Goal: Task Accomplishment & Management: Use online tool/utility

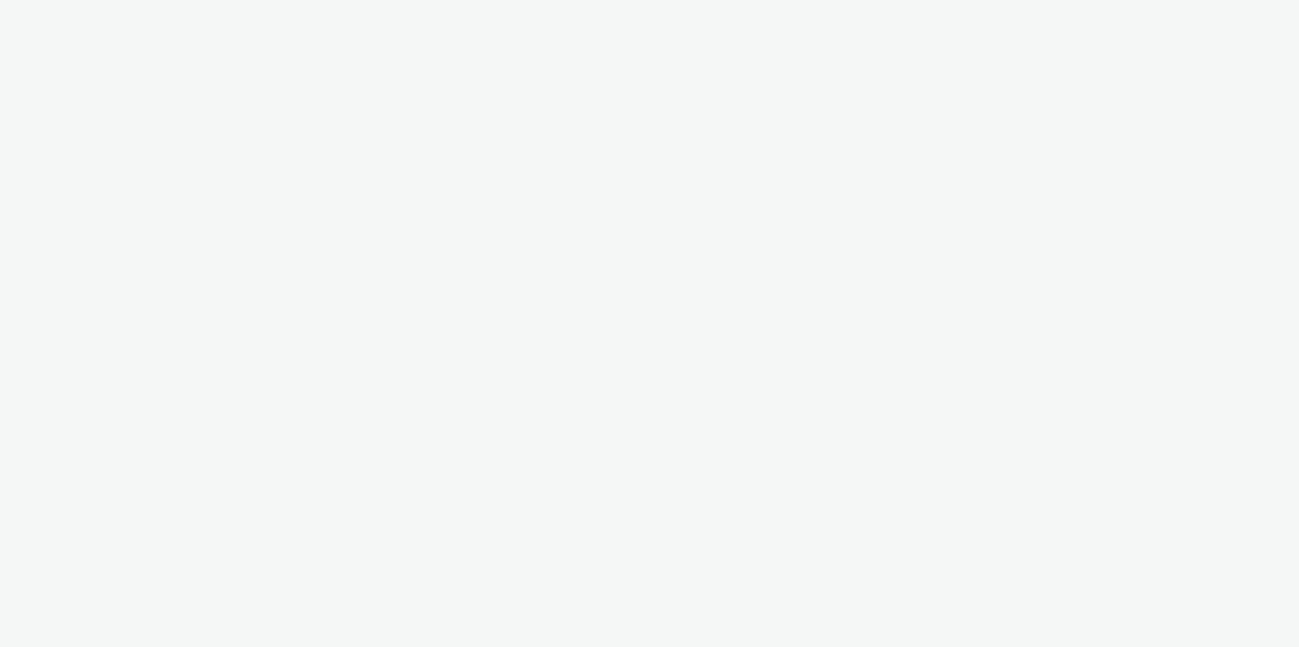
select select "10bae079-8a11-4fca-8b47-9e5fc357b551"
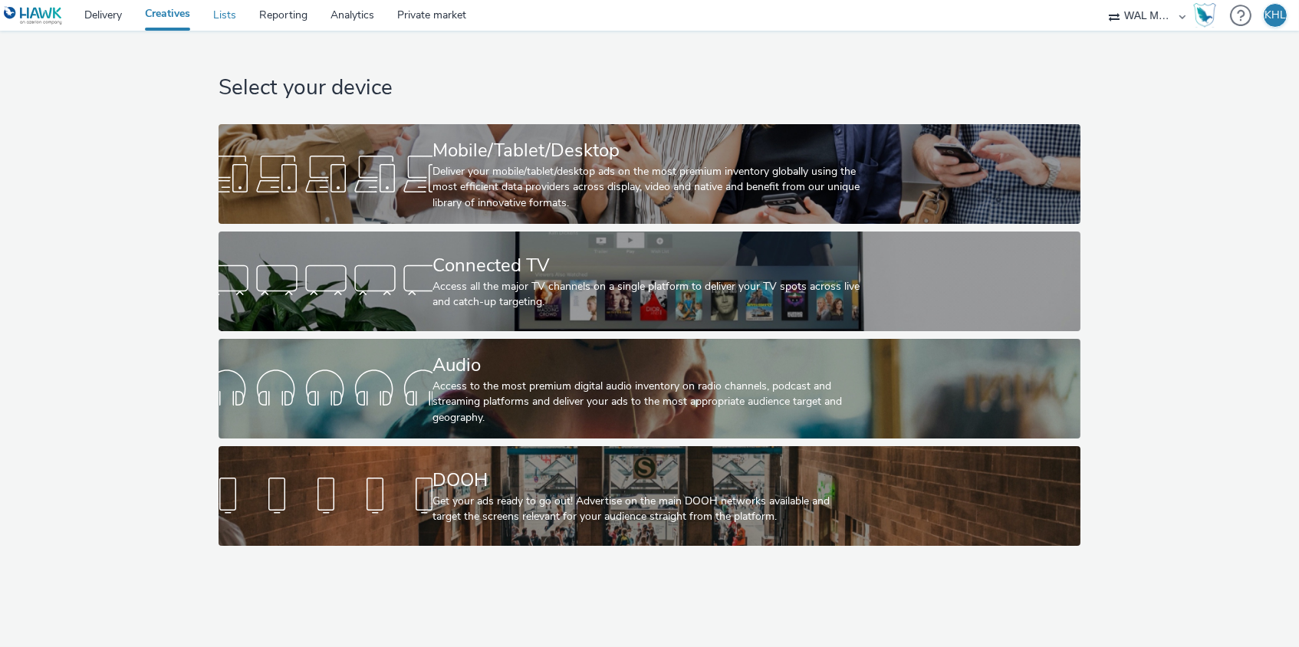
click at [223, 21] on link "Lists" at bounding box center [225, 15] width 46 height 31
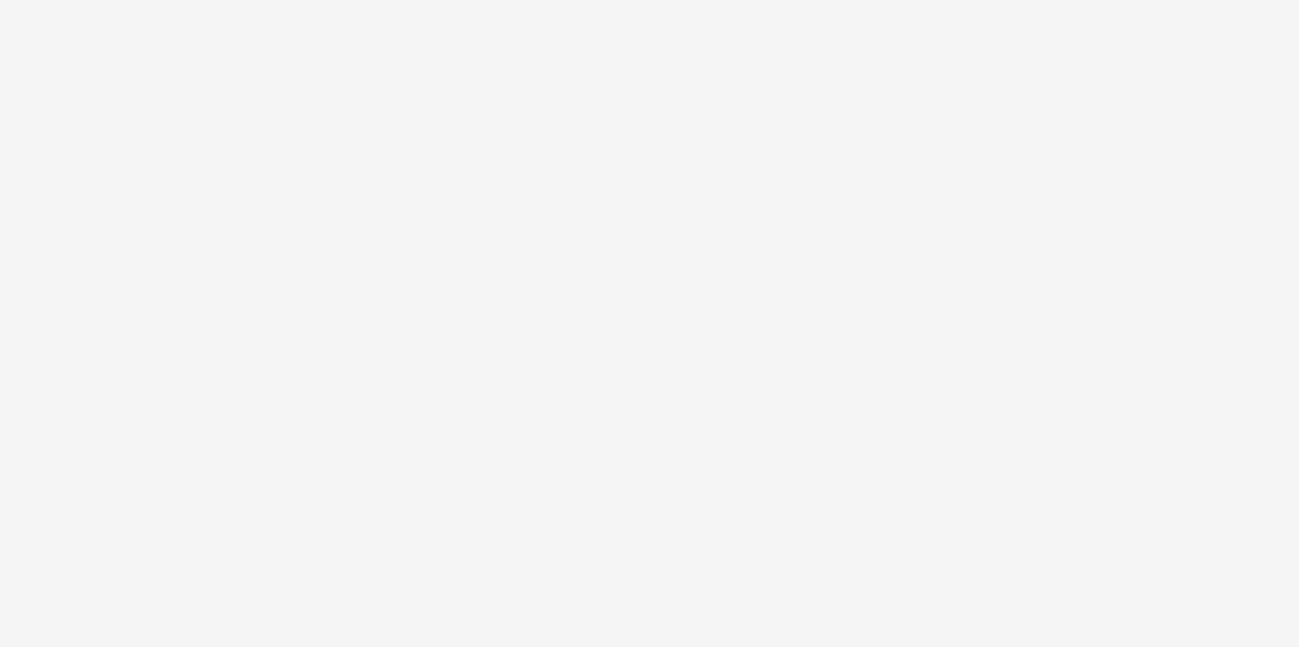
select select "10bae079-8a11-4fca-8b47-9e5fc357b551"
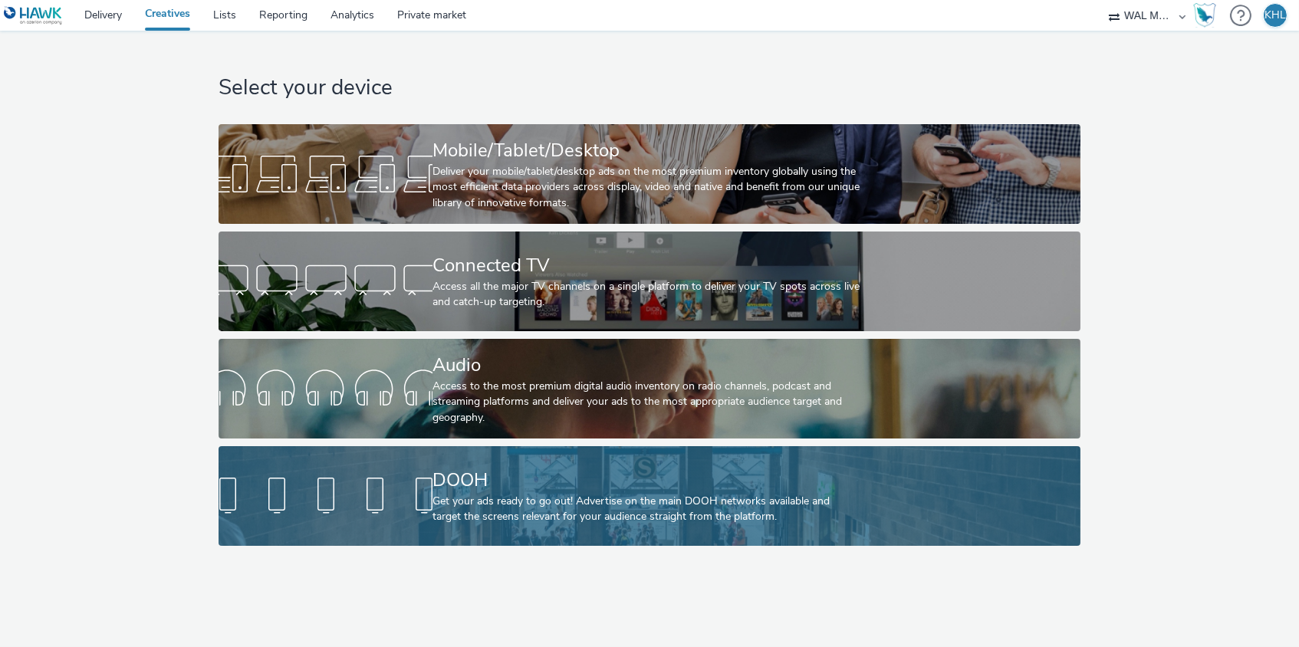
click at [748, 507] on div "Get your ads ready to go out! Advertise on the main DOOH networks available and…" at bounding box center [646, 509] width 428 height 31
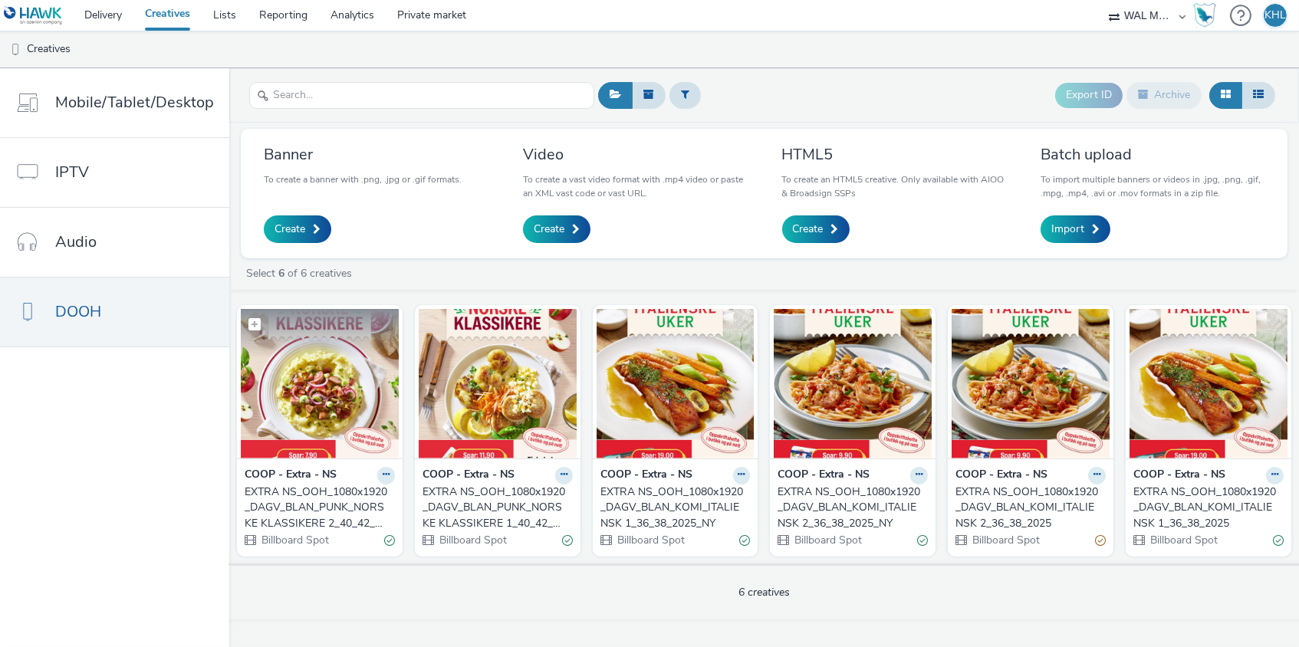
click at [343, 423] on img at bounding box center [320, 384] width 158 height 150
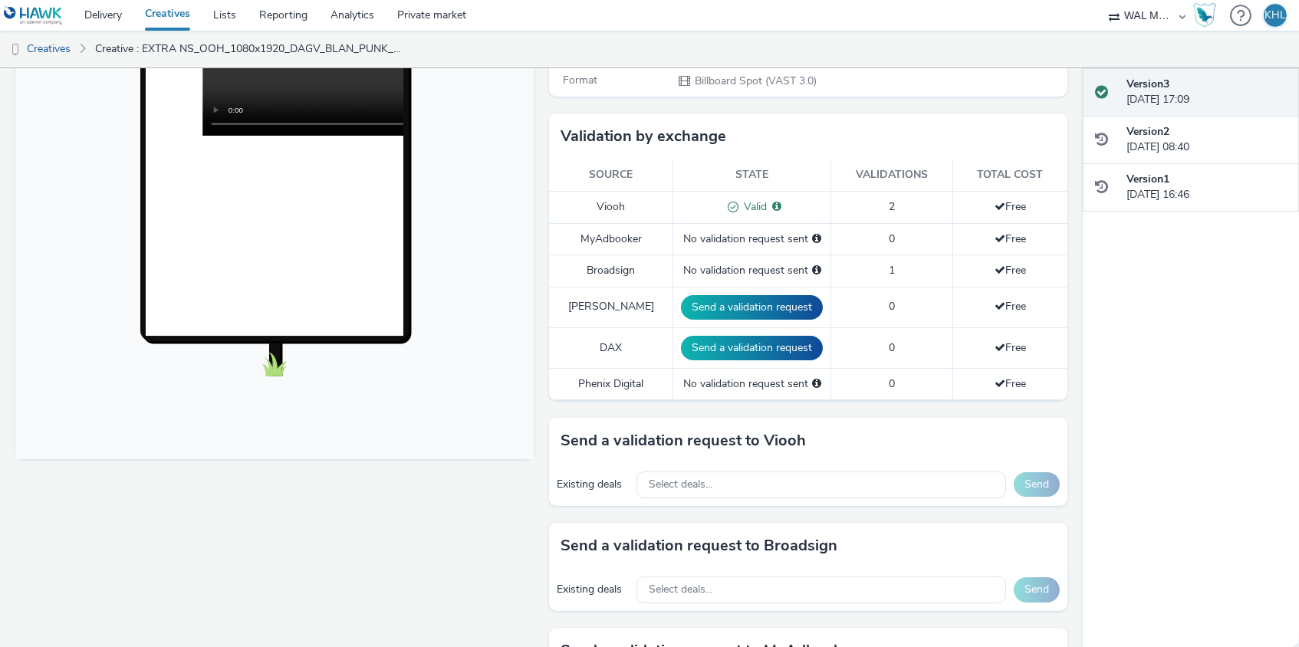
scroll to position [358, 0]
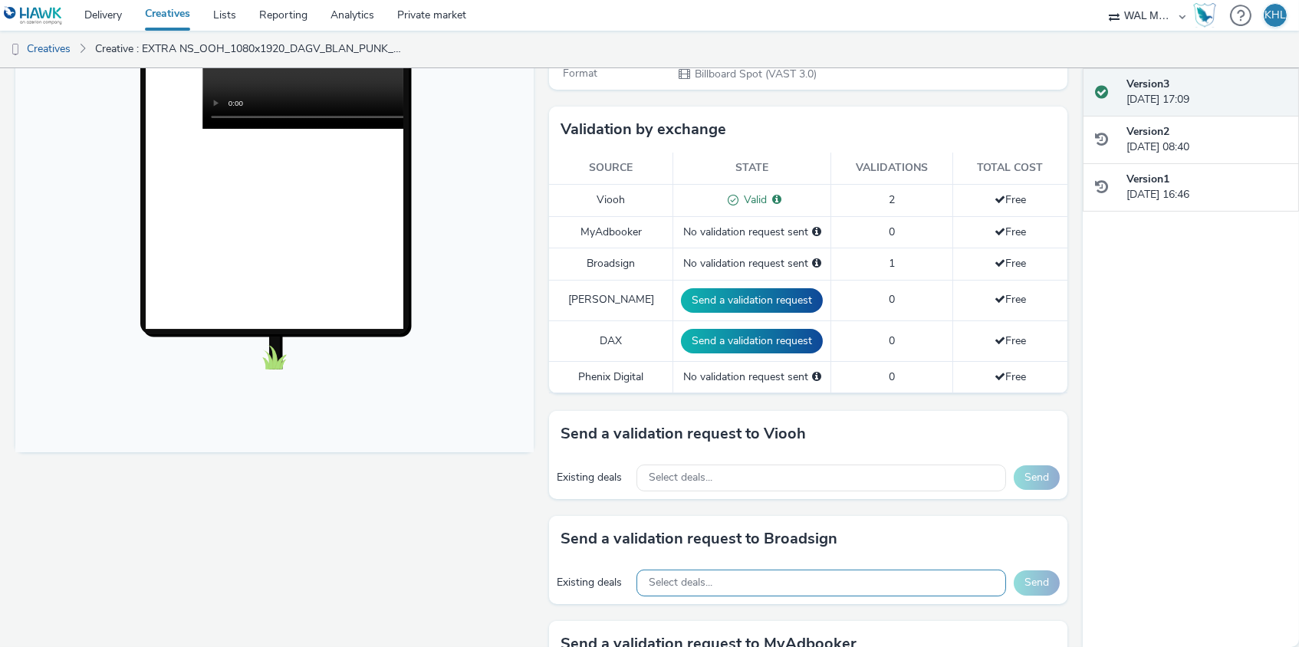
click at [821, 570] on div "Select deals..." at bounding box center [821, 583] width 370 height 27
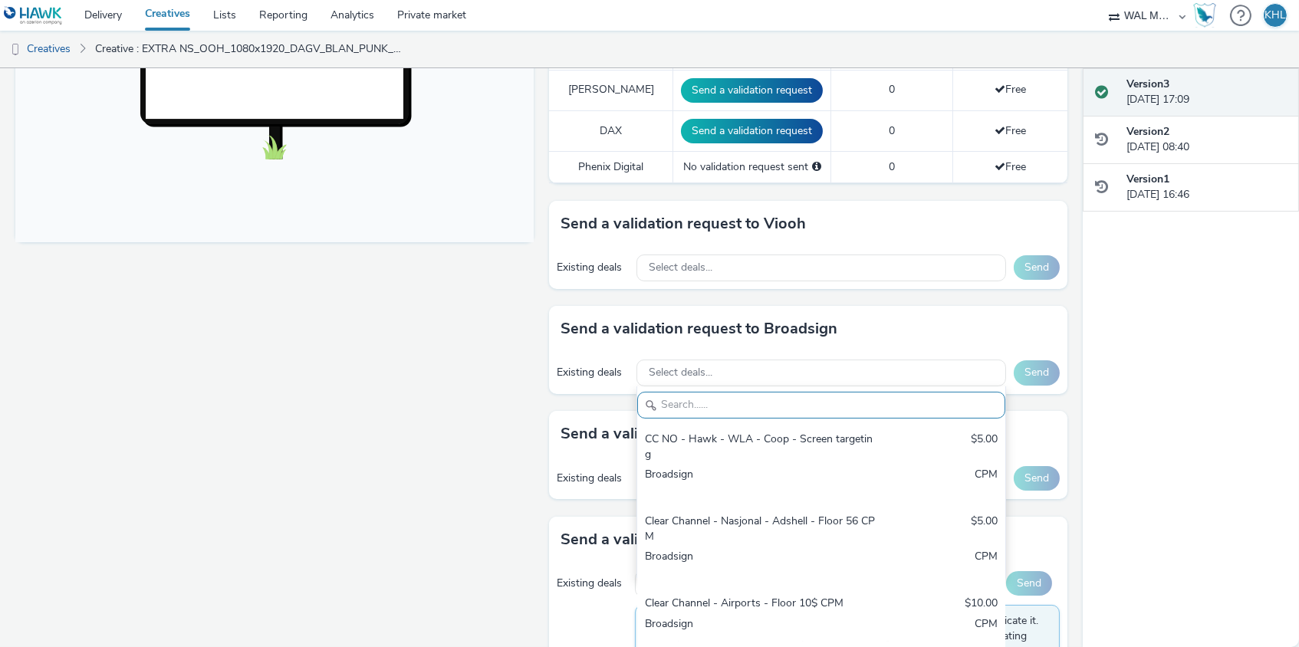
scroll to position [576, 0]
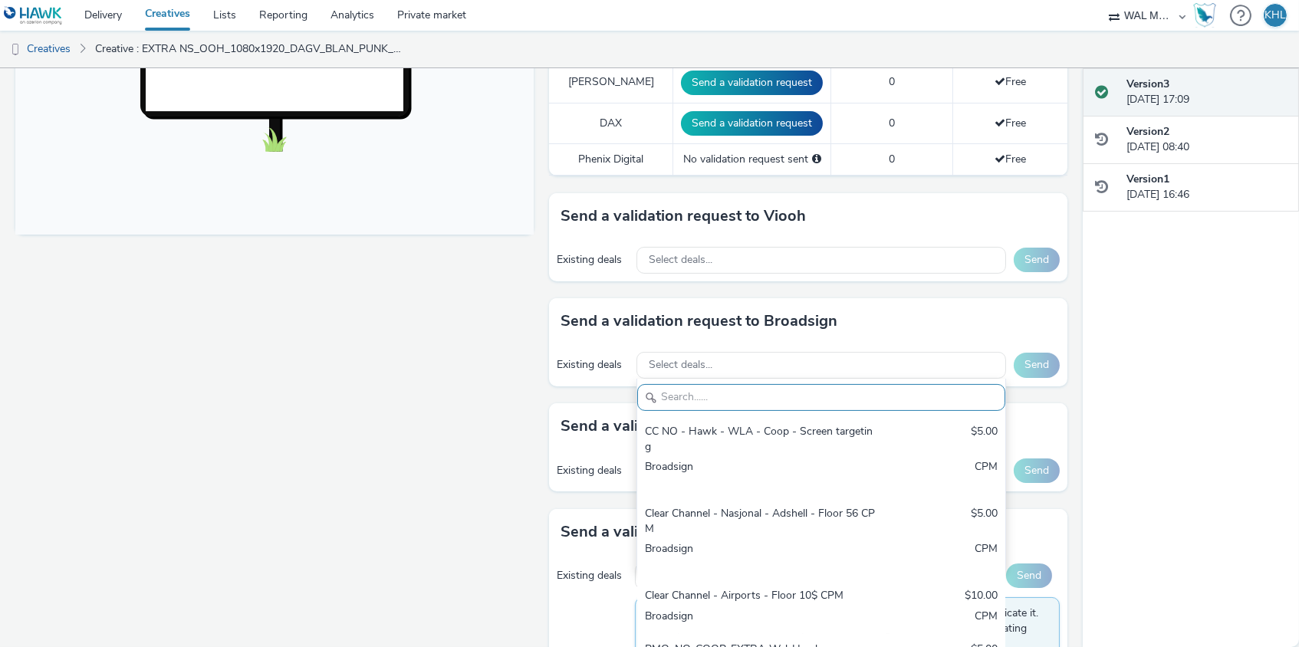
click at [458, 398] on div "Fullscreen" at bounding box center [278, 269] width 526 height 1326
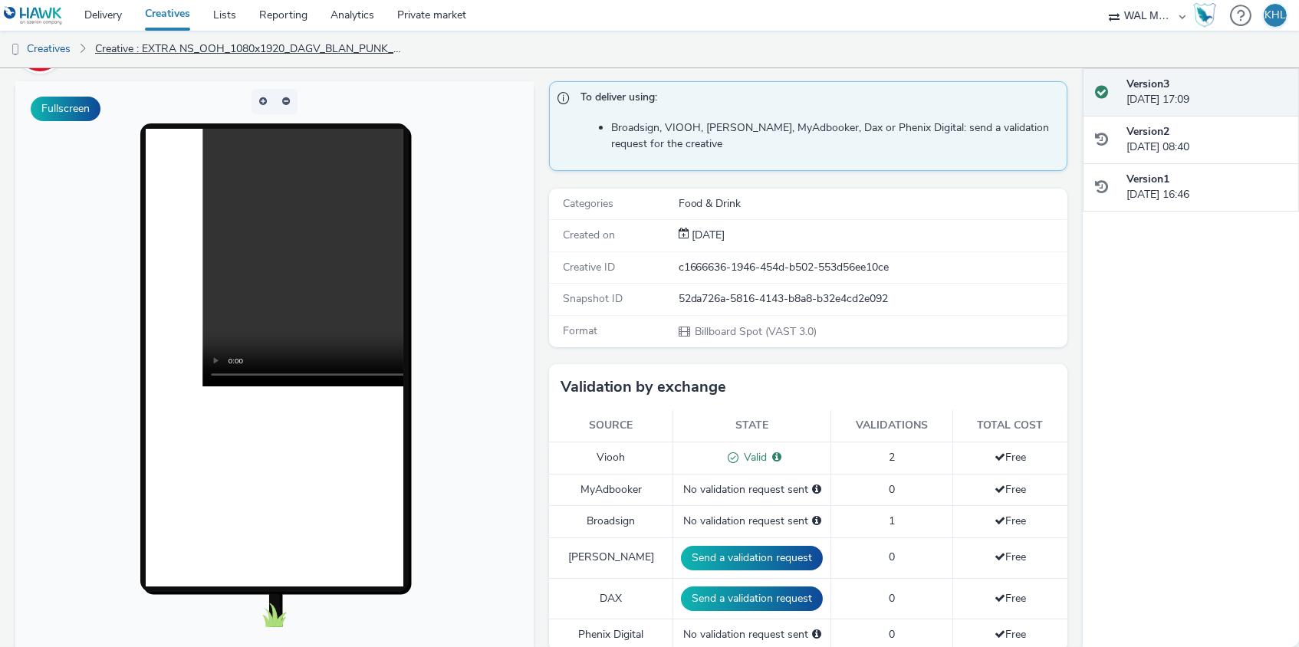
scroll to position [48, 0]
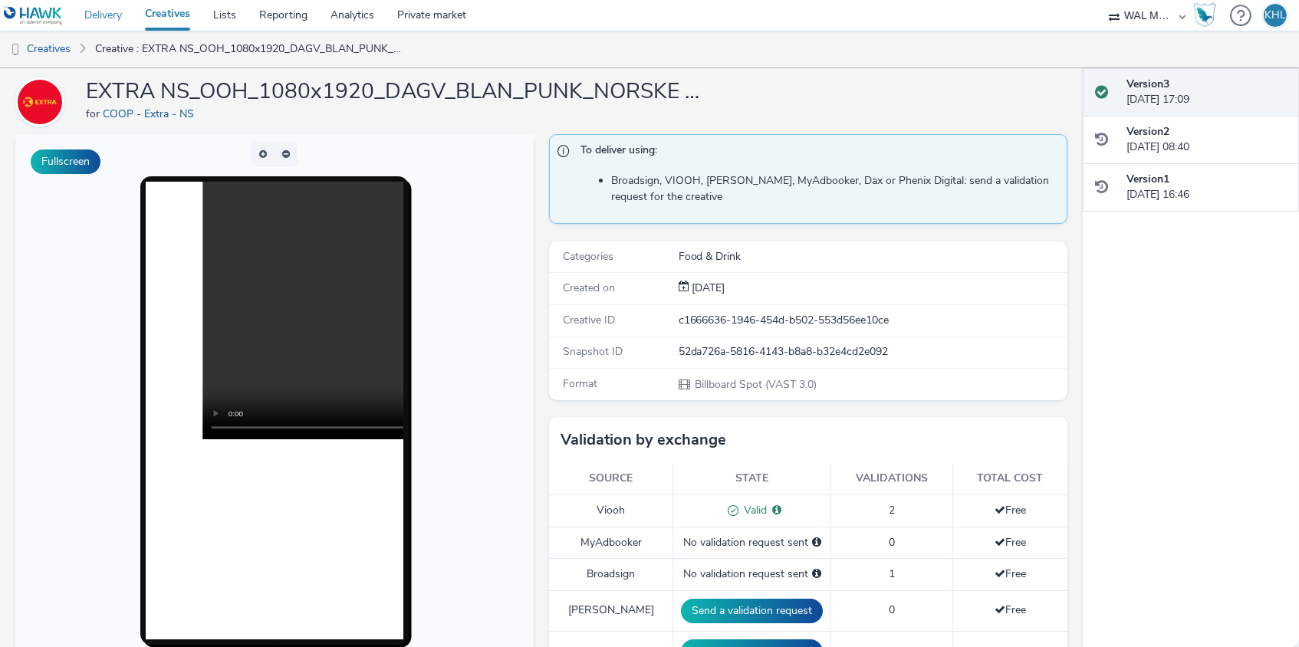
click at [116, 8] on link "Delivery" at bounding box center [103, 15] width 61 height 31
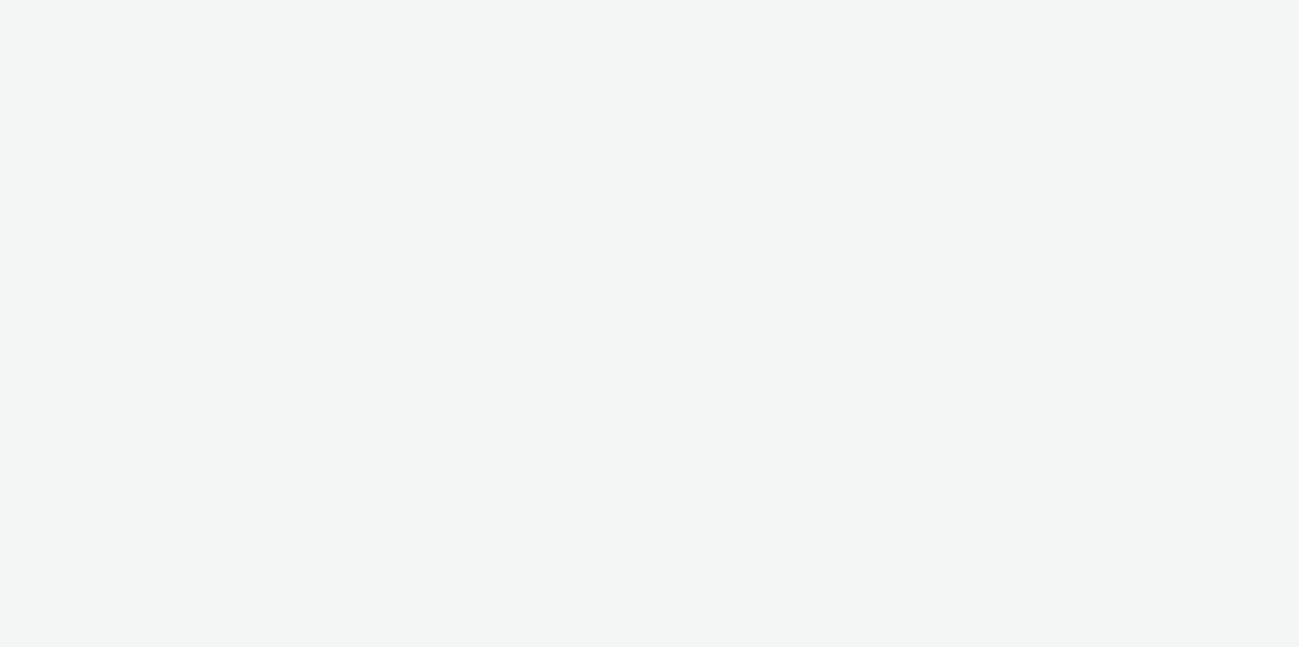
select select "10bae079-8a11-4fca-8b47-9e5fc357b551"
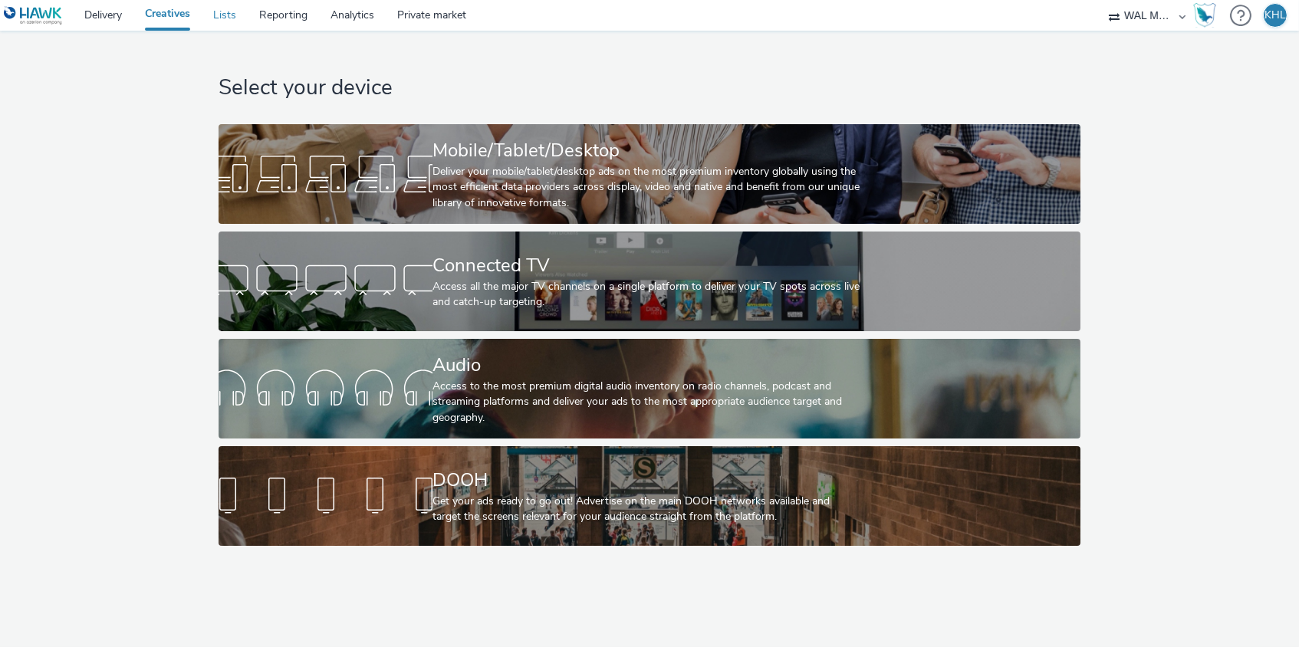
click at [232, 14] on link "Lists" at bounding box center [225, 15] width 46 height 31
